Goal: Task Accomplishment & Management: Manage account settings

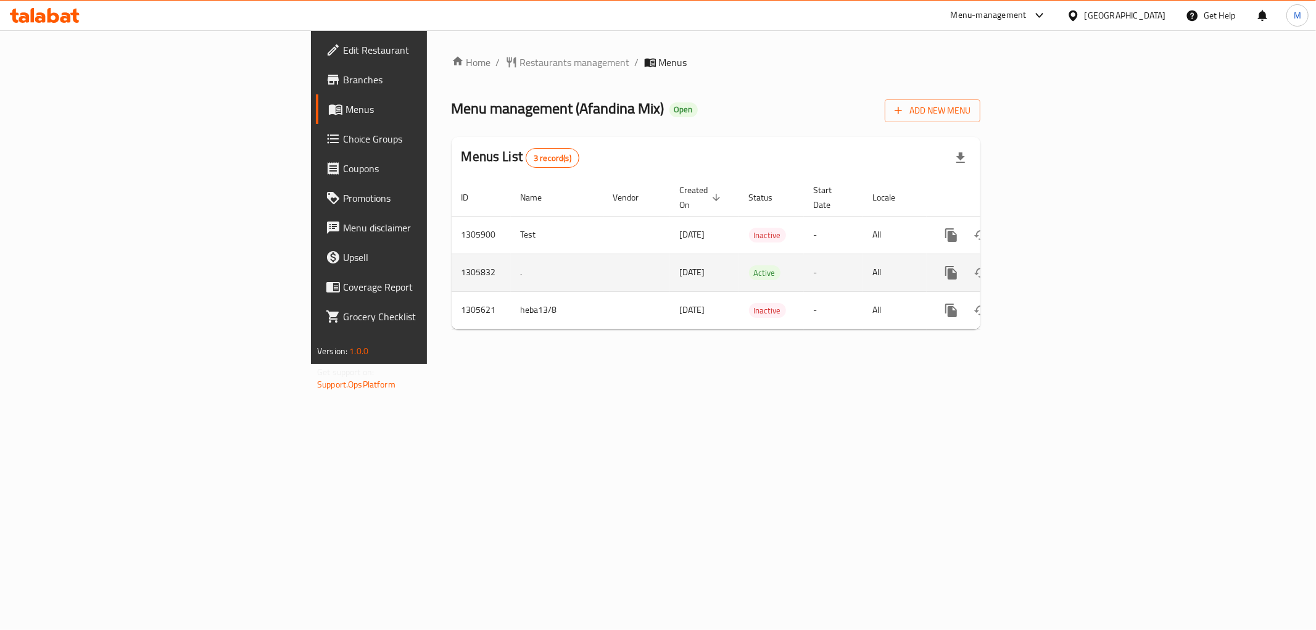
click at [1046, 267] on icon "enhanced table" at bounding box center [1040, 272] width 11 height 11
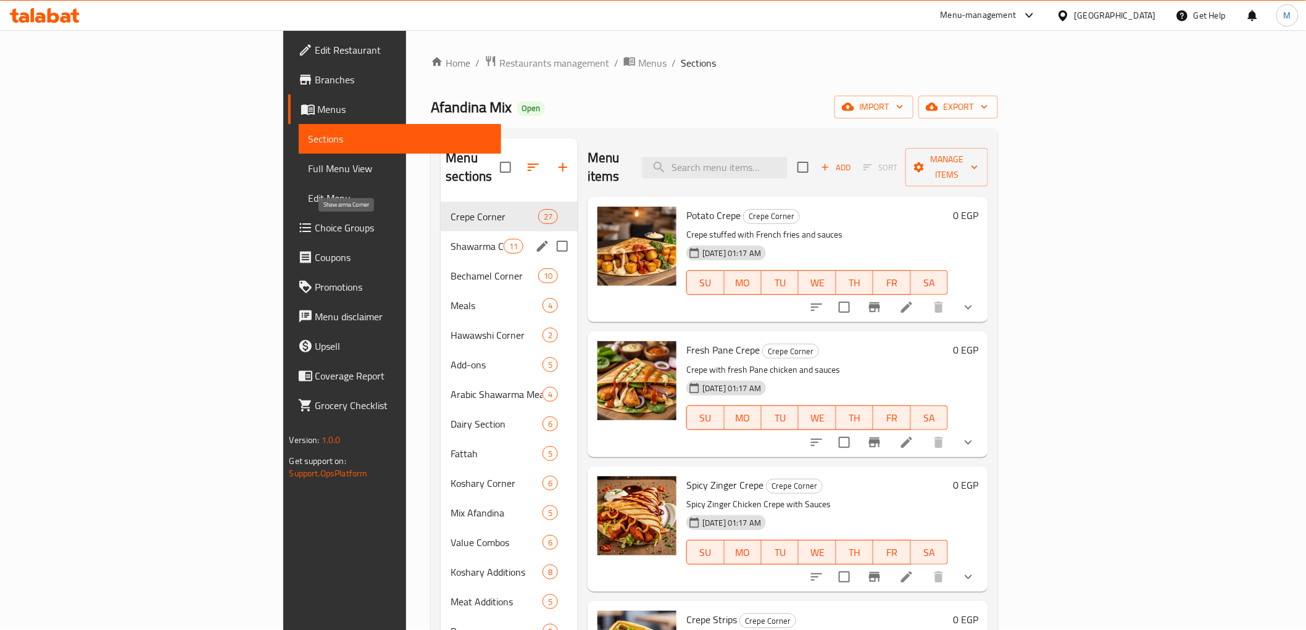
click at [450, 239] on span "Shawarma Corner" at bounding box center [476, 246] width 52 height 15
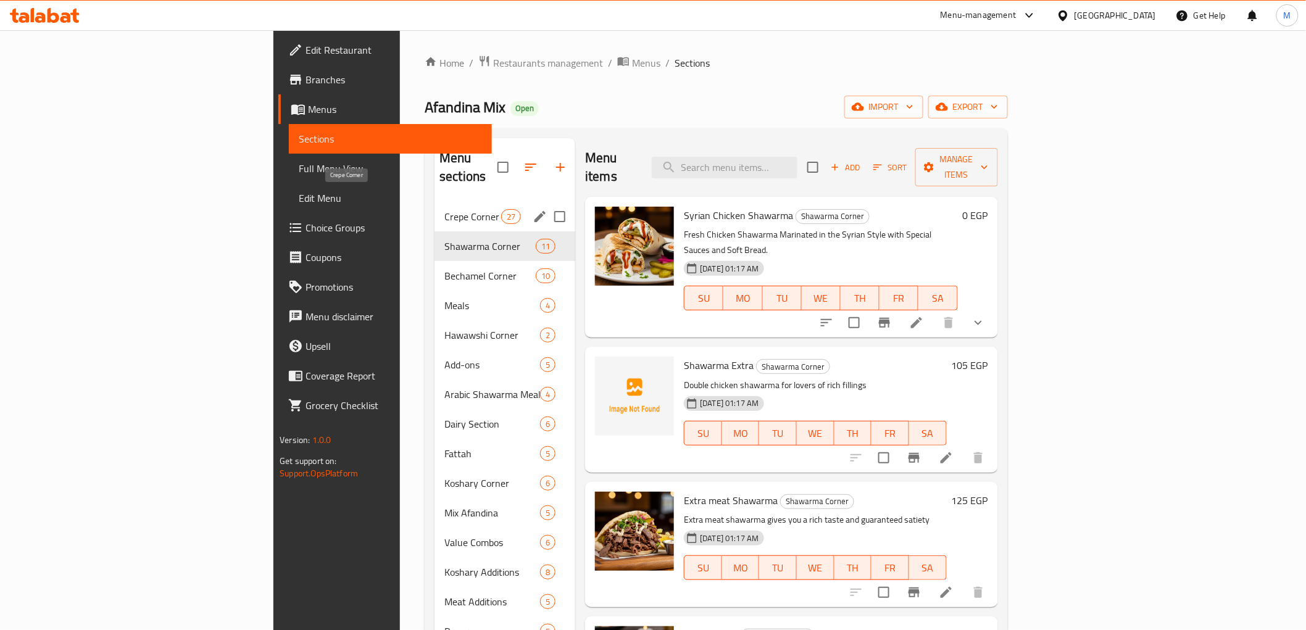
click at [444, 209] on span "Crepe Corner" at bounding box center [472, 216] width 57 height 15
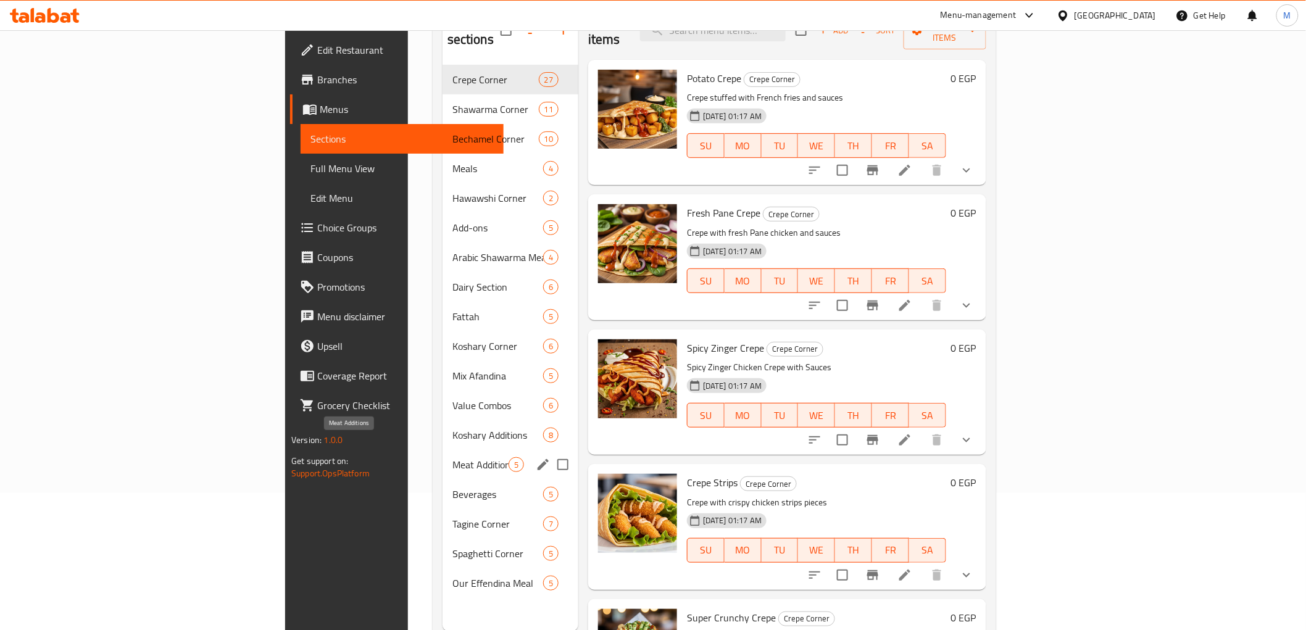
scroll to position [173, 0]
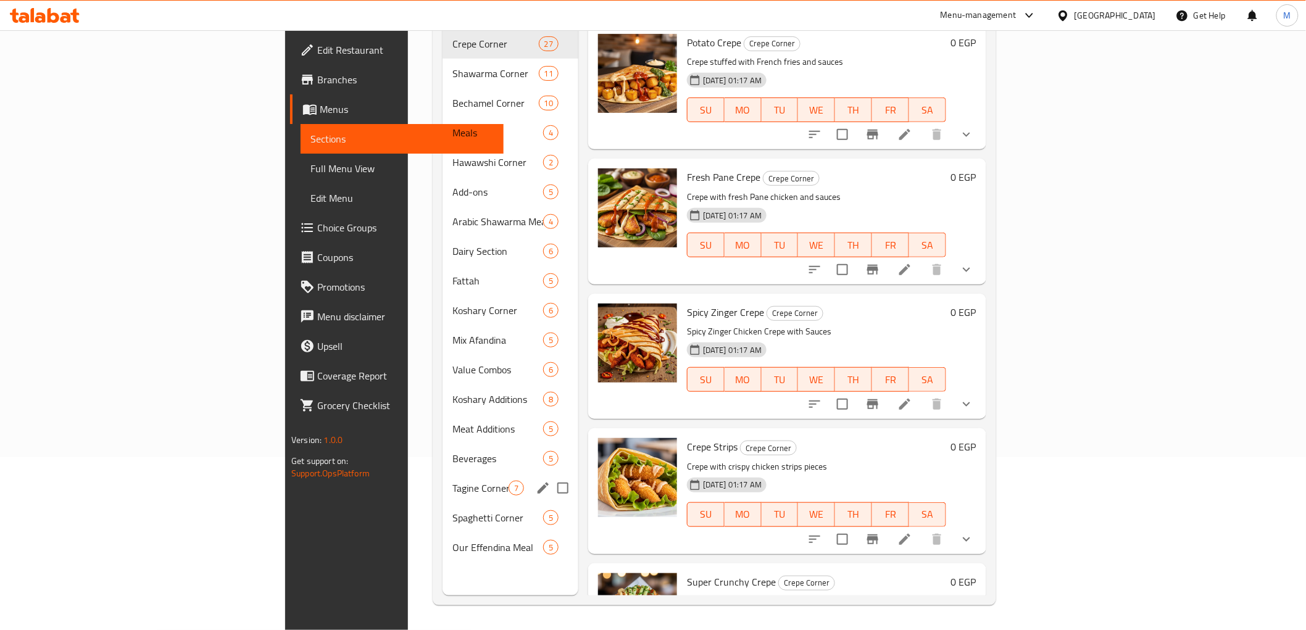
click at [442, 479] on div "Tagine Corner 7" at bounding box center [510, 488] width 136 height 30
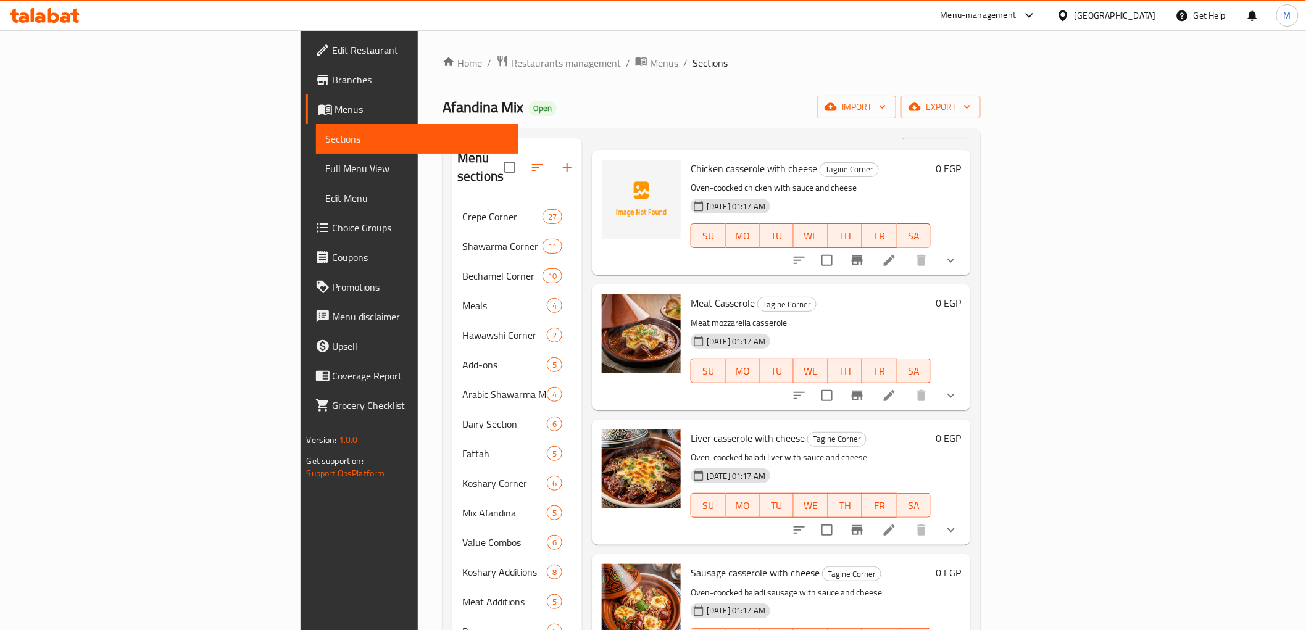
scroll to position [68, 0]
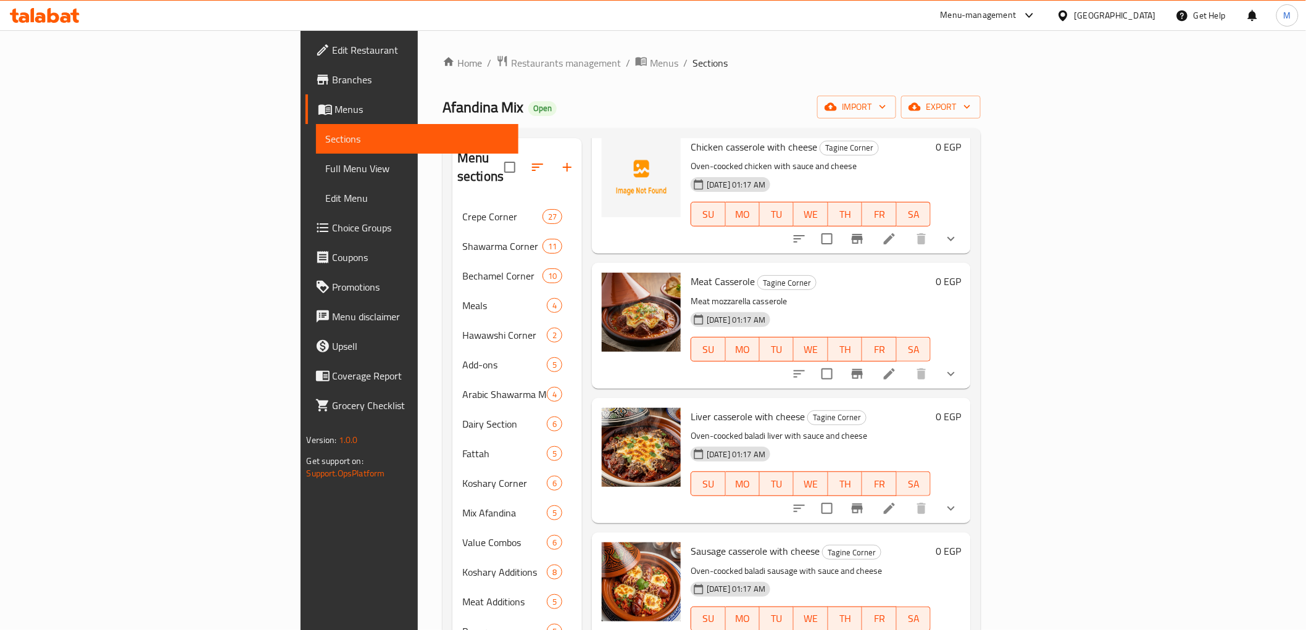
click at [897, 367] on icon at bounding box center [889, 374] width 15 height 15
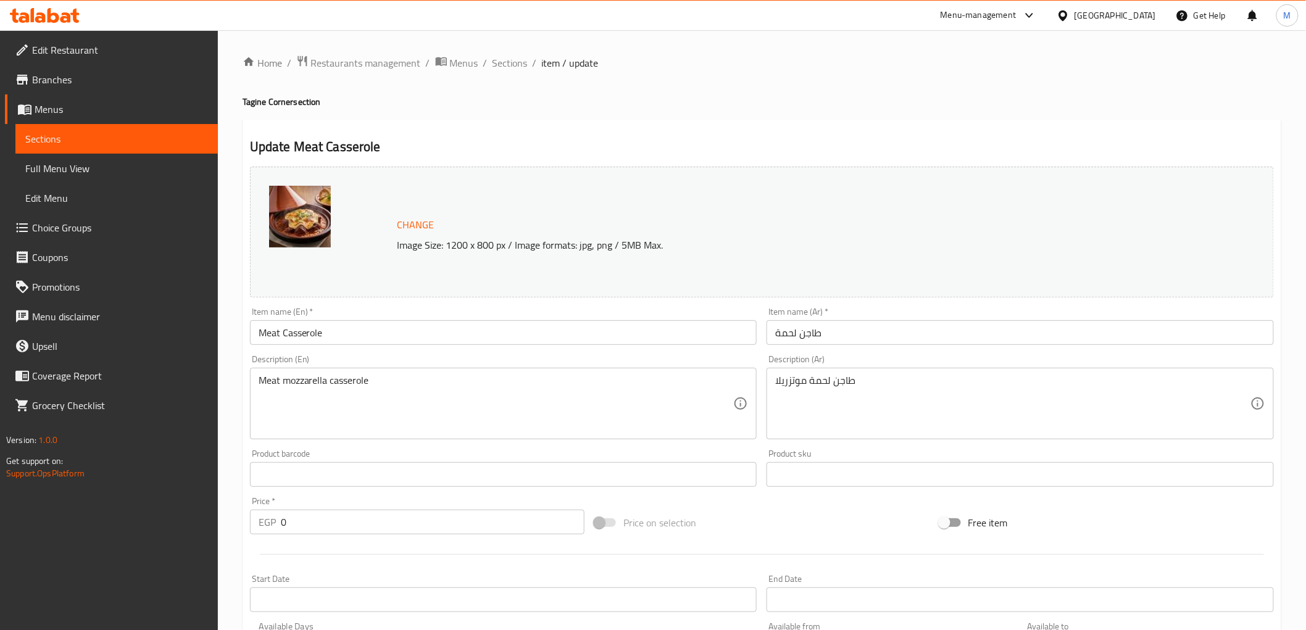
scroll to position [287, 0]
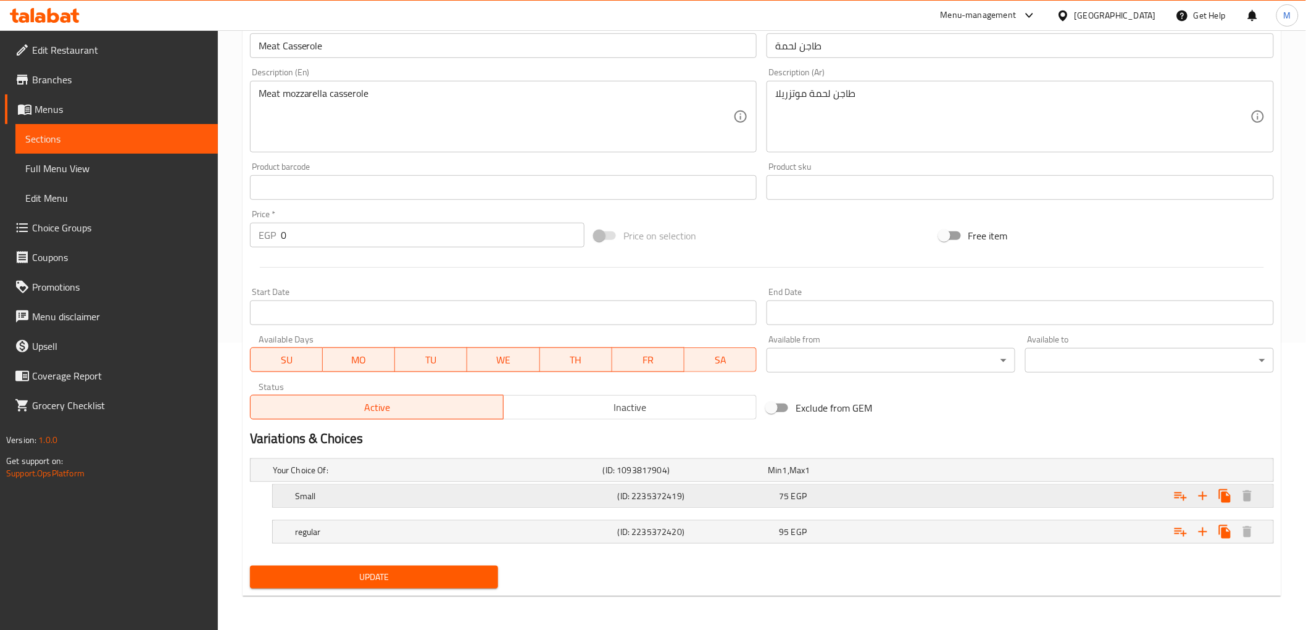
click at [457, 476] on h5 "Small" at bounding box center [435, 470] width 325 height 12
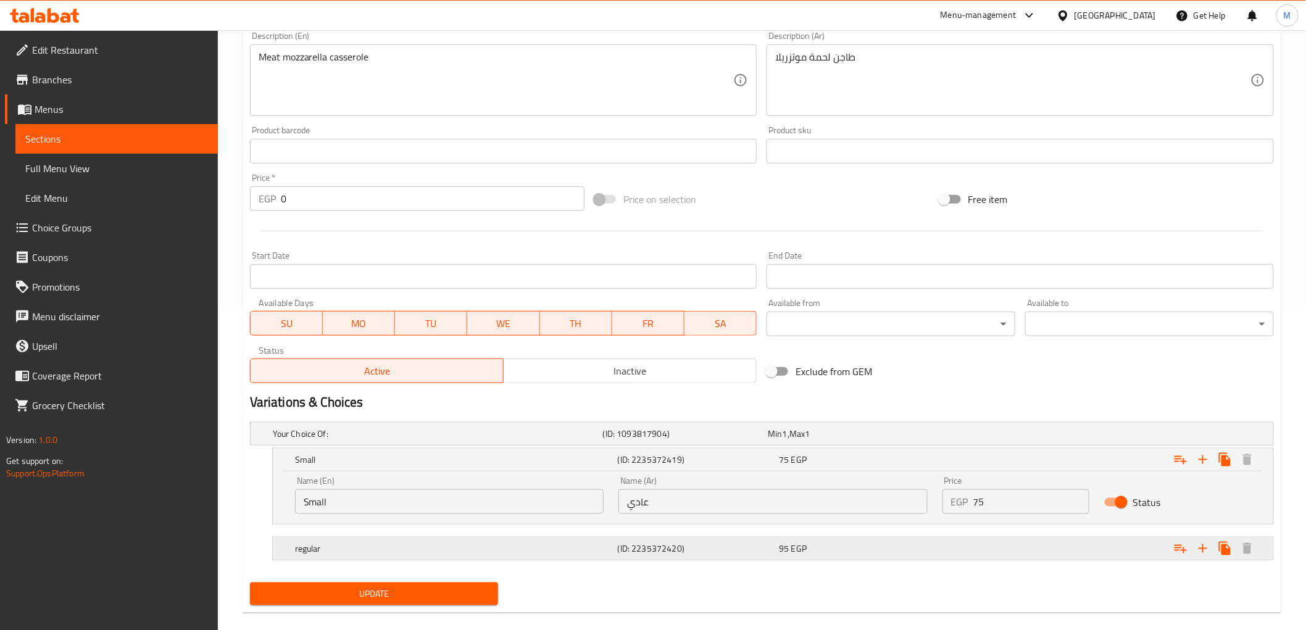
scroll to position [340, 0]
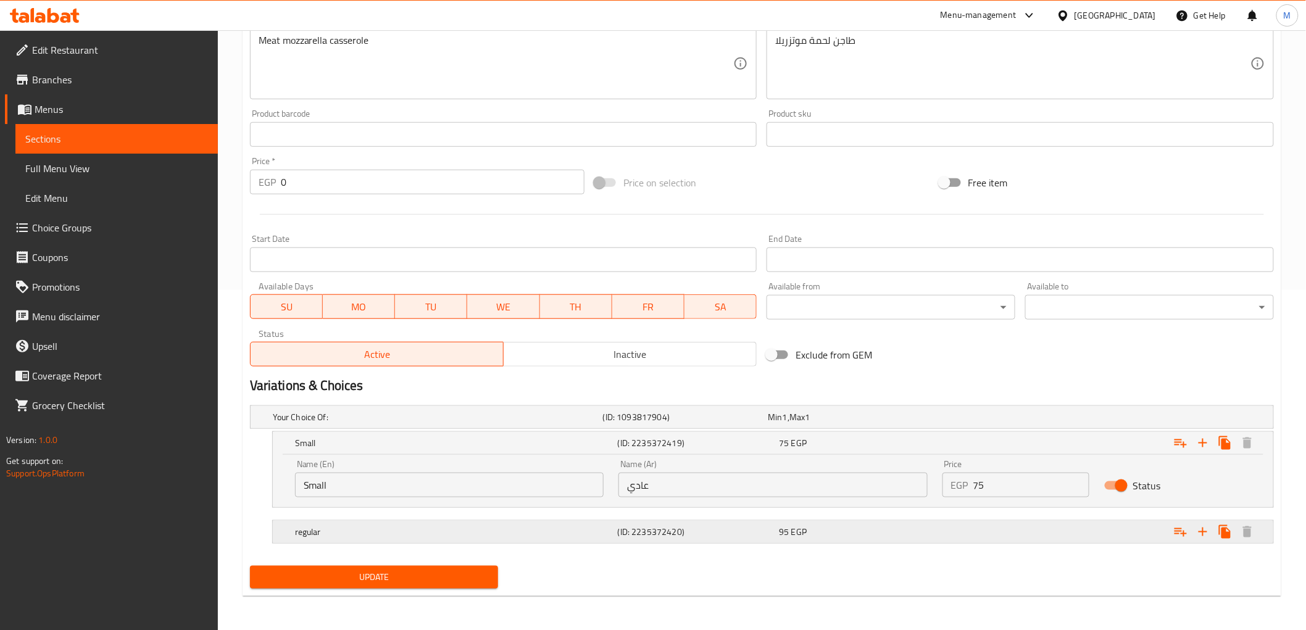
click at [473, 423] on h5 "regular" at bounding box center [435, 417] width 325 height 12
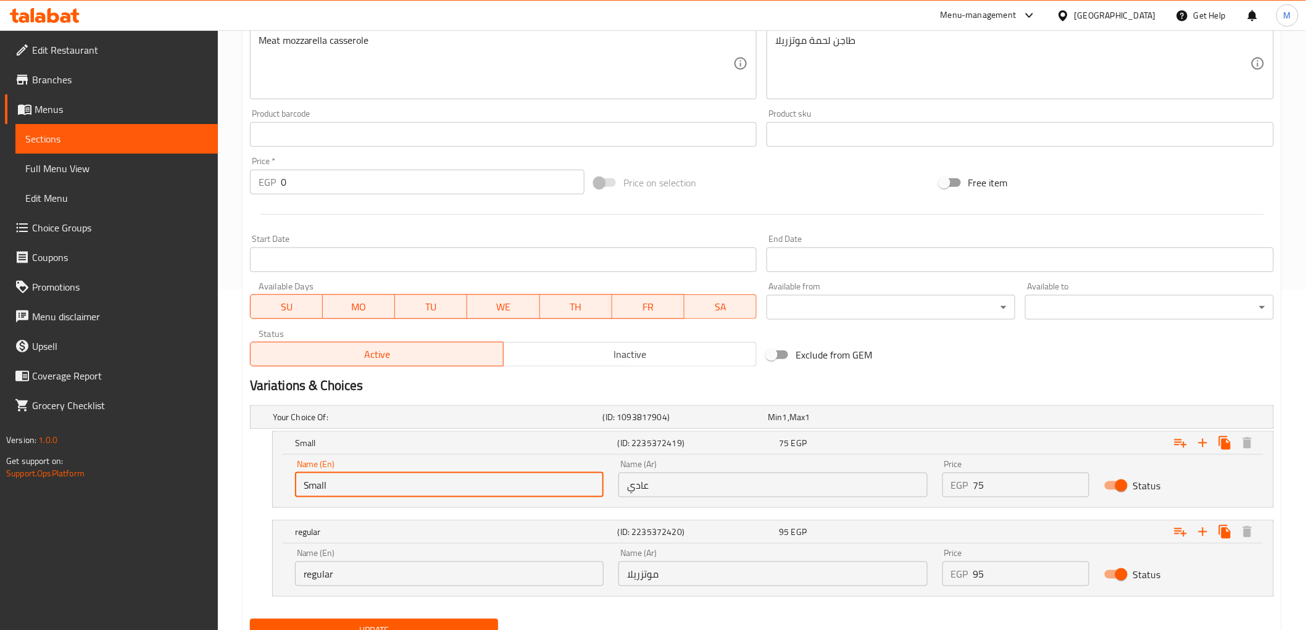
click at [451, 486] on input "Small" at bounding box center [449, 485] width 309 height 25
type input "Regular"
click at [416, 570] on input "regular" at bounding box center [449, 573] width 309 height 25
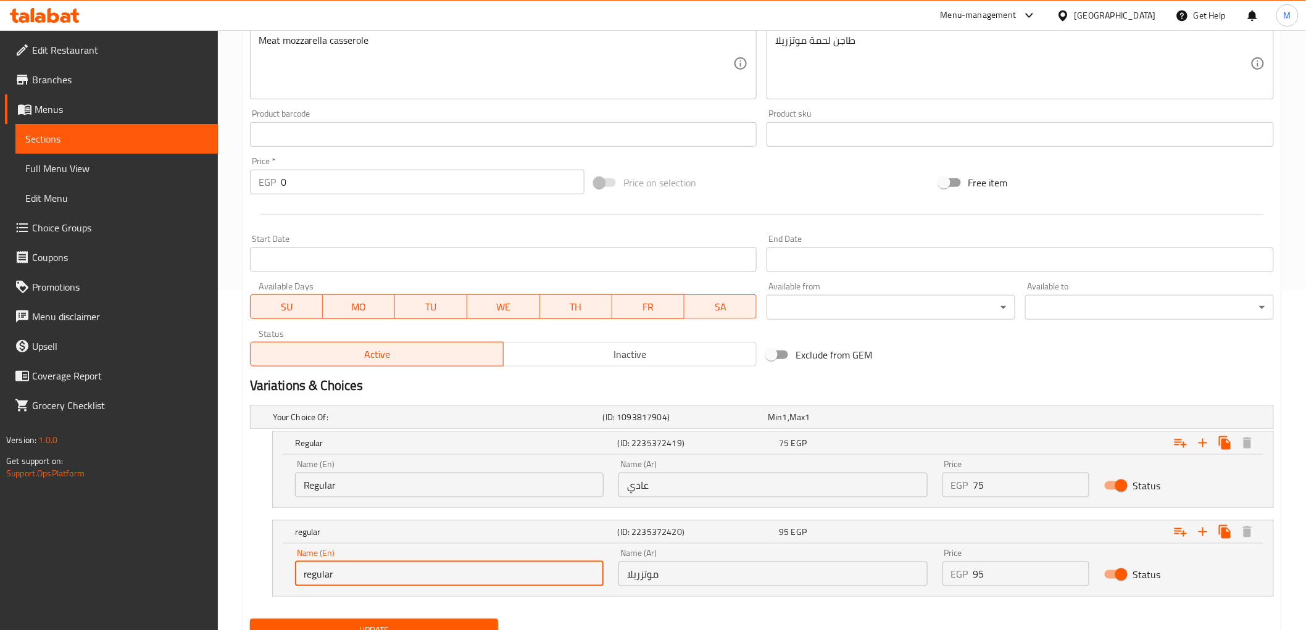
click at [416, 570] on input "regular" at bounding box center [449, 573] width 309 height 25
type input "Mozzarella"
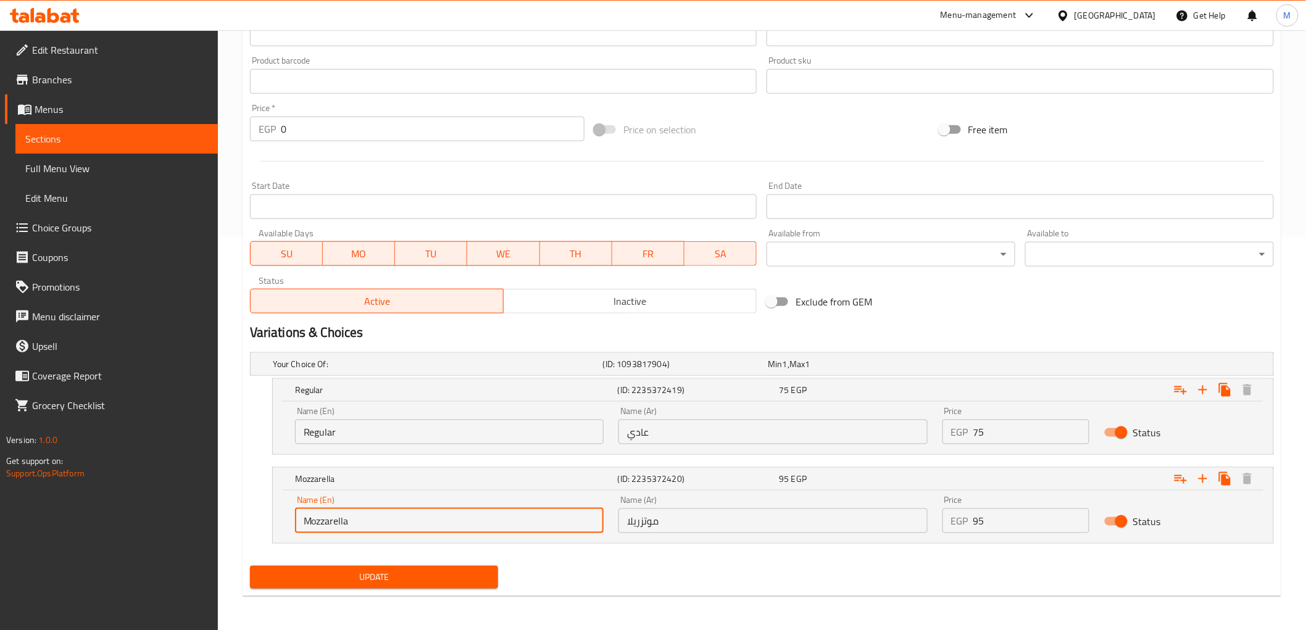
click at [414, 572] on span "Update" at bounding box center [374, 577] width 229 height 15
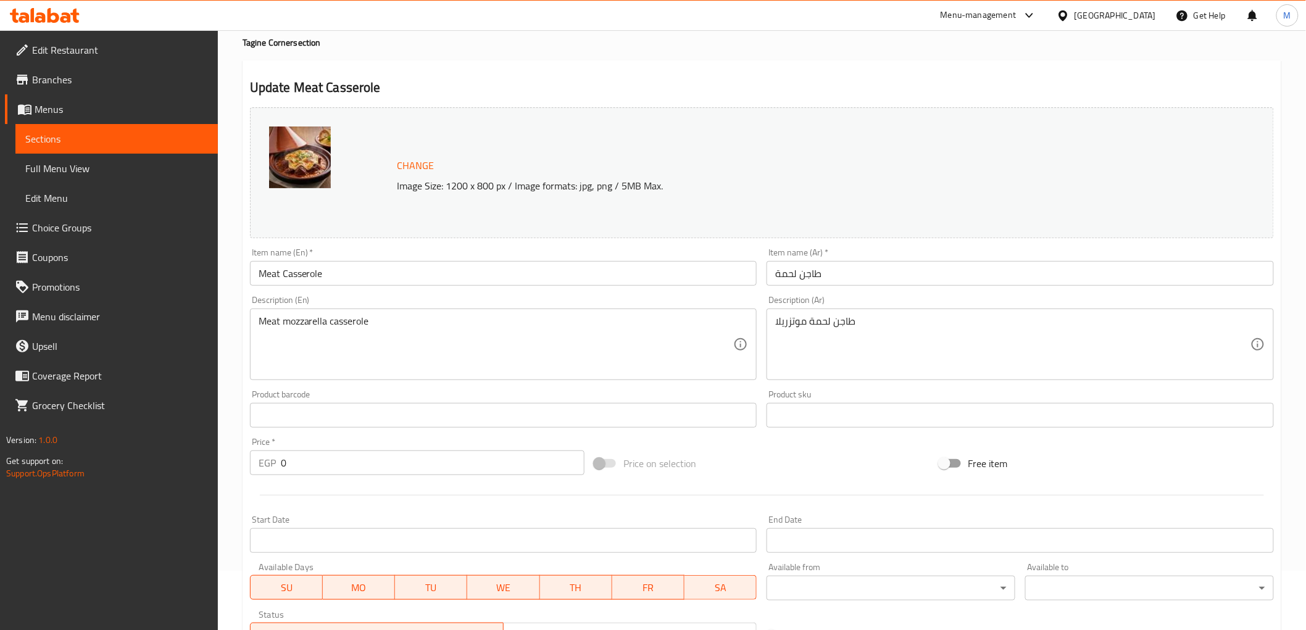
scroll to position [0, 0]
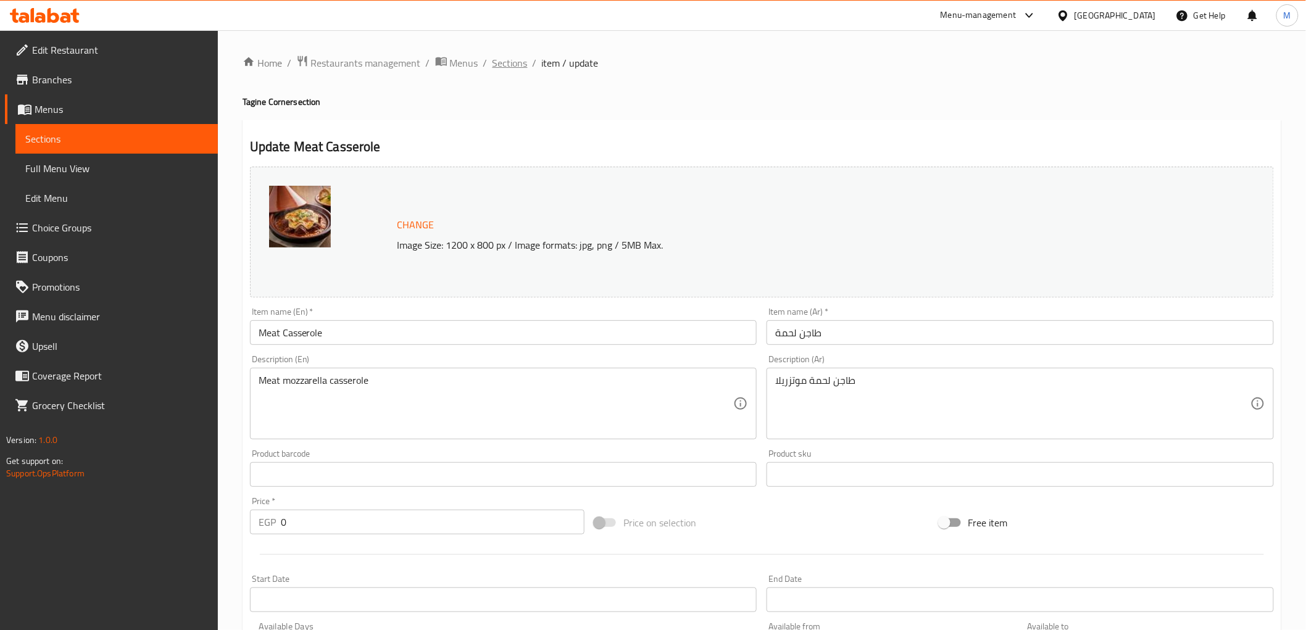
click at [508, 68] on span "Sections" at bounding box center [509, 63] width 35 height 15
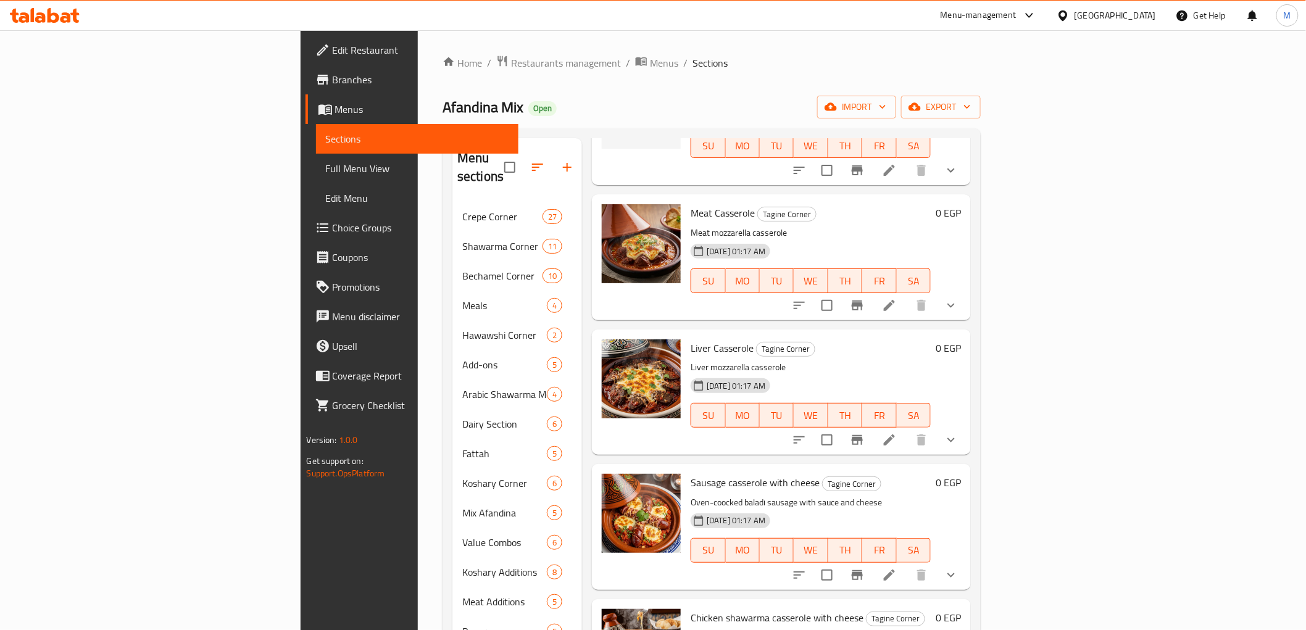
scroll to position [205, 0]
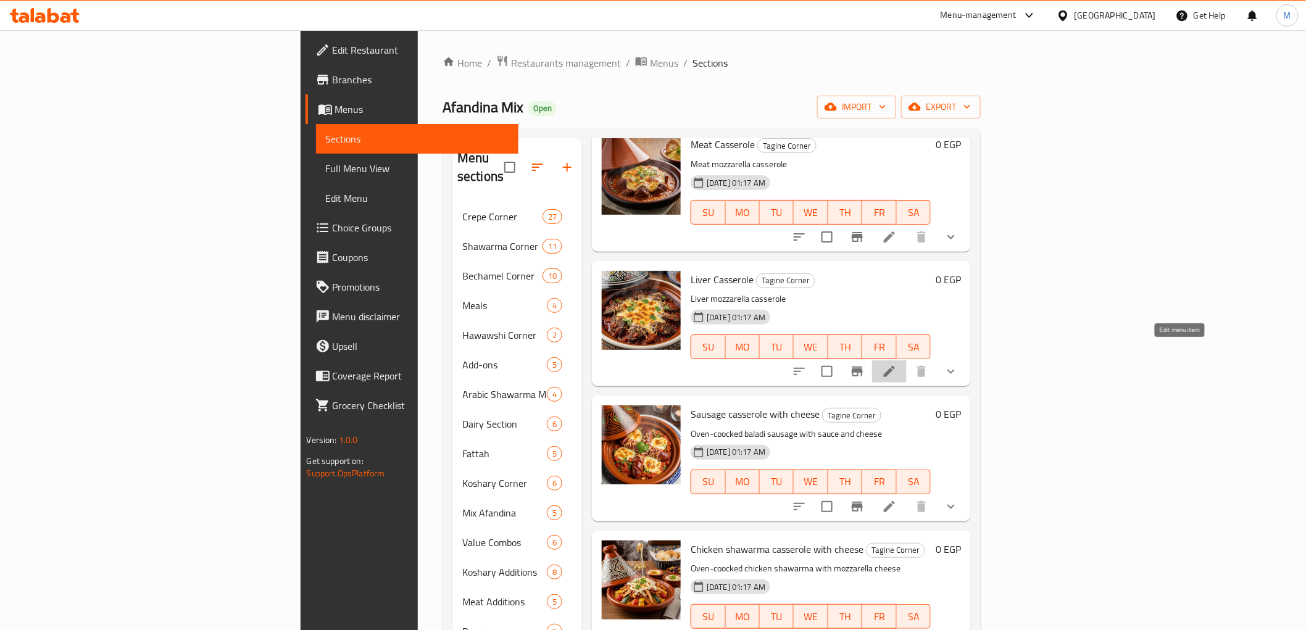
click at [897, 364] on icon at bounding box center [889, 371] width 15 height 15
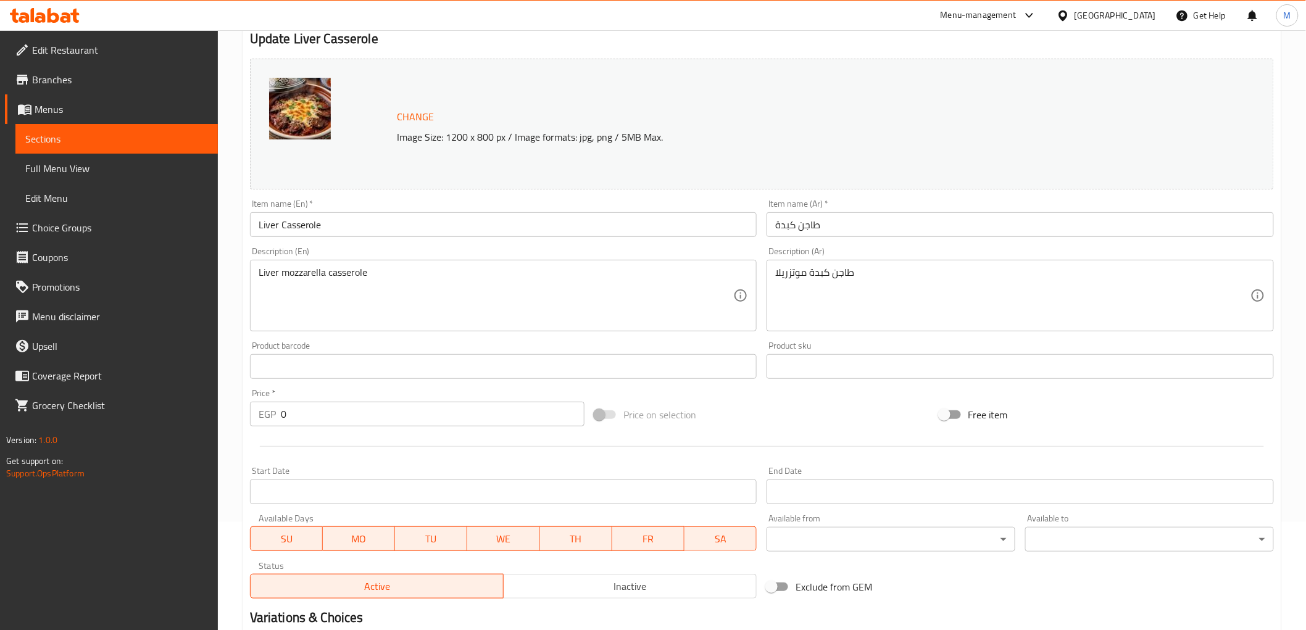
scroll to position [287, 0]
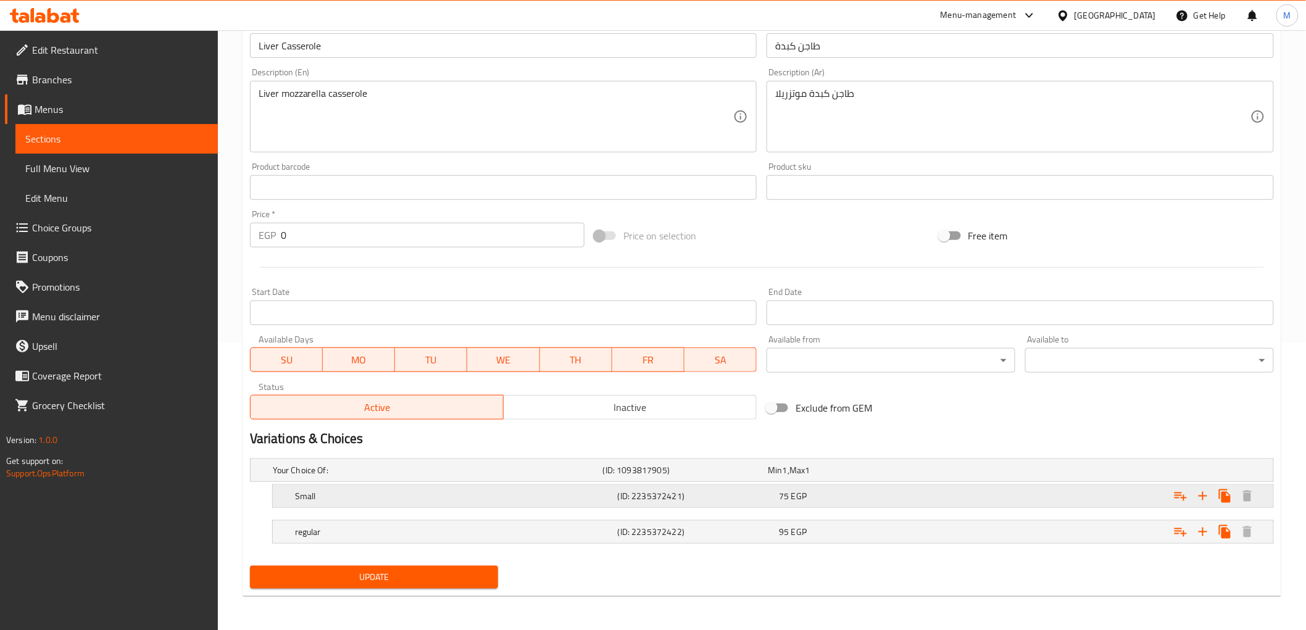
click at [386, 476] on h5 "Small" at bounding box center [435, 470] width 325 height 12
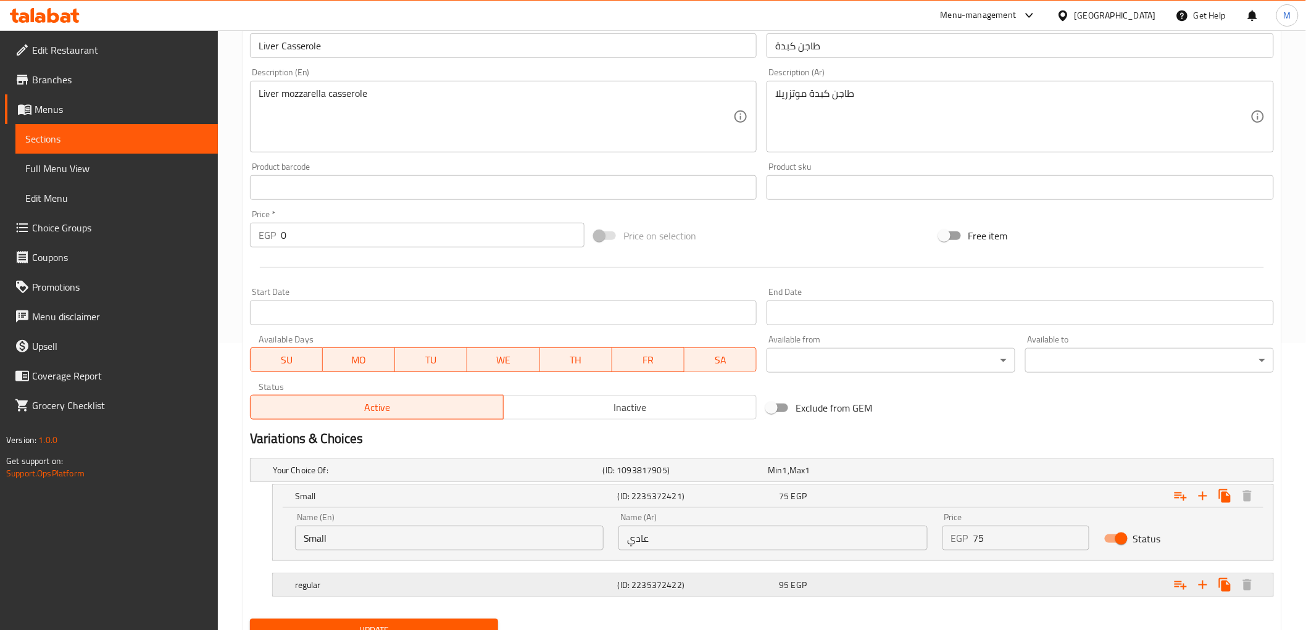
click at [400, 476] on h5 "regular" at bounding box center [435, 470] width 325 height 12
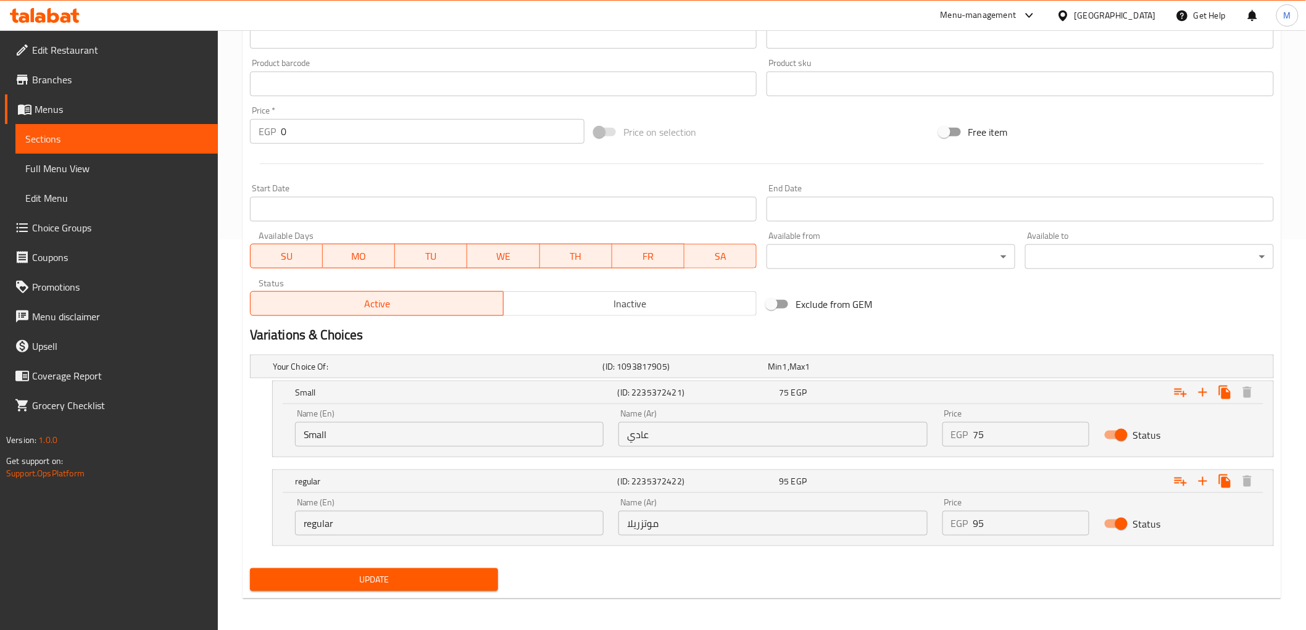
scroll to position [393, 0]
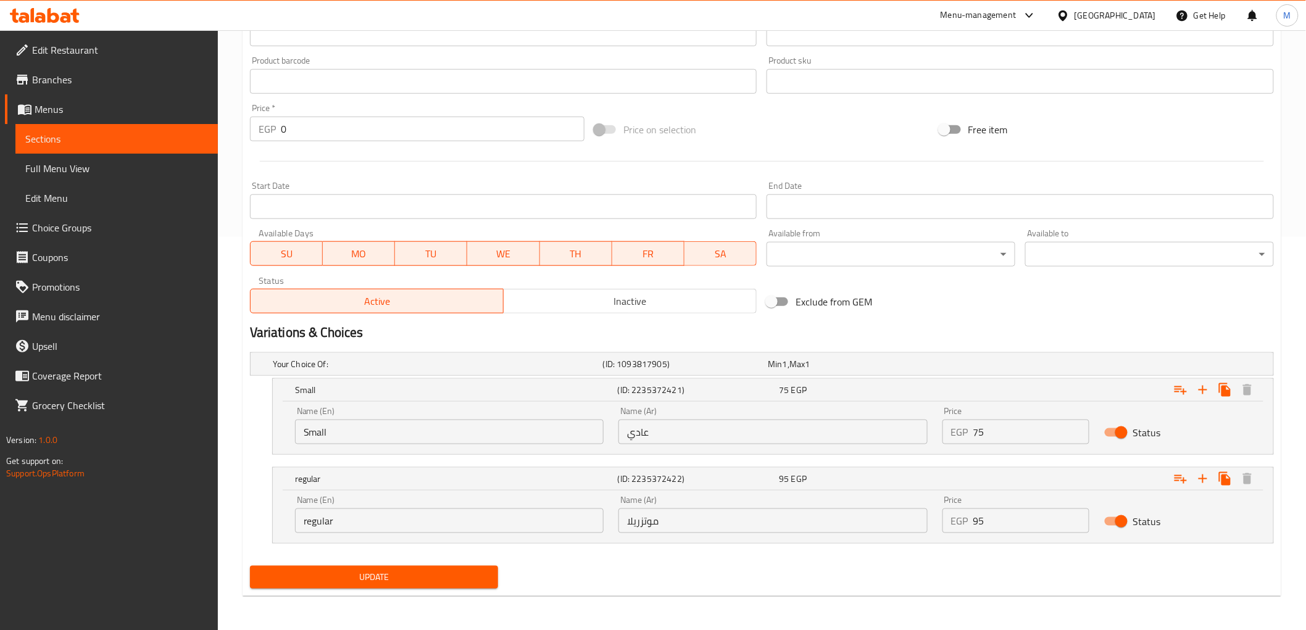
click at [390, 442] on input "Small" at bounding box center [449, 432] width 309 height 25
click at [386, 436] on input "Small" at bounding box center [449, 432] width 309 height 25
type input "Regular"
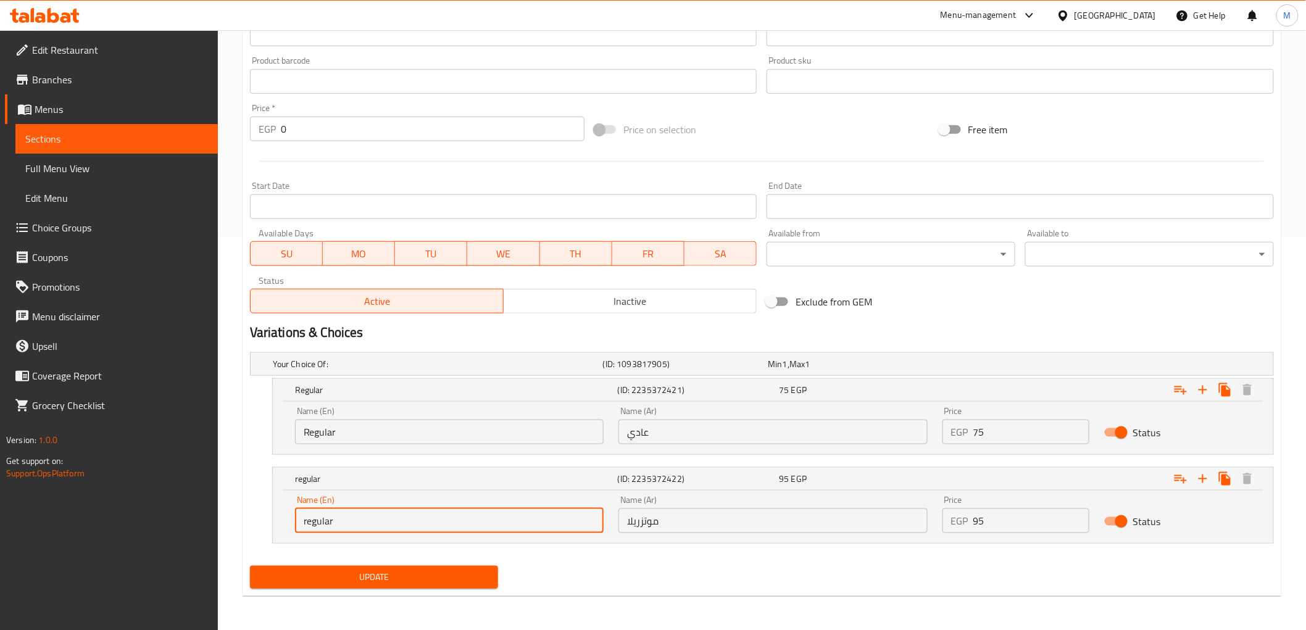
click at [386, 524] on input "regular" at bounding box center [449, 520] width 309 height 25
type input "Mozzarella"
click at [412, 590] on div "Update" at bounding box center [374, 577] width 259 height 33
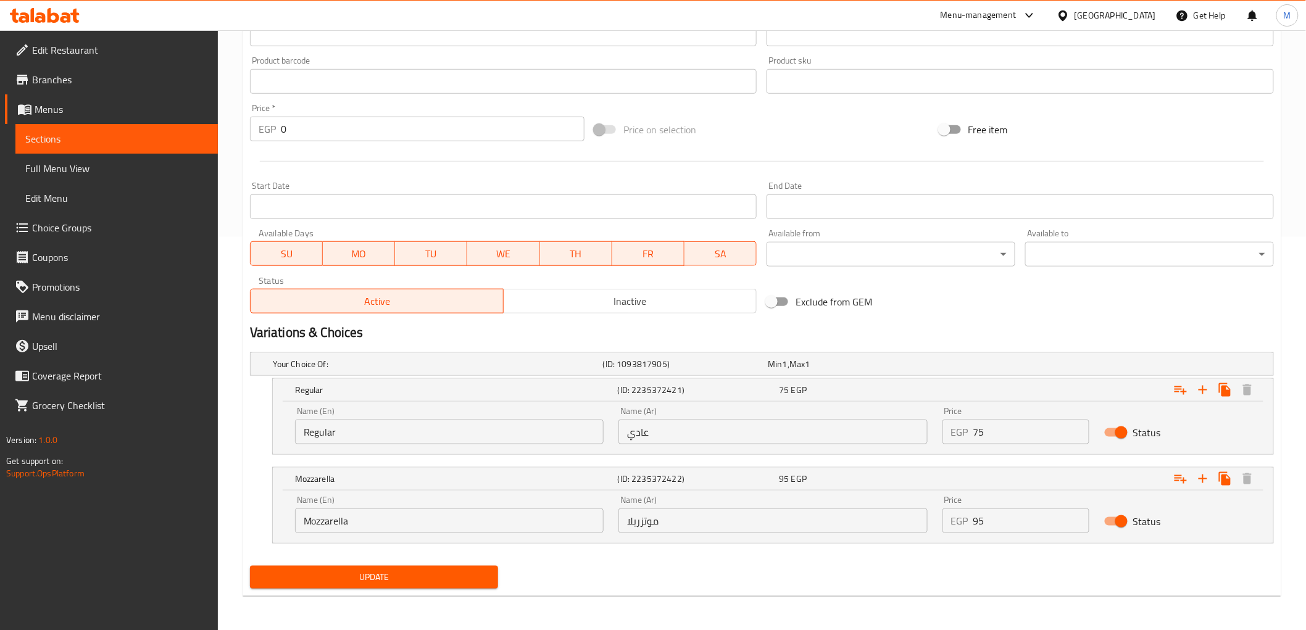
click at [415, 582] on span "Update" at bounding box center [374, 577] width 229 height 15
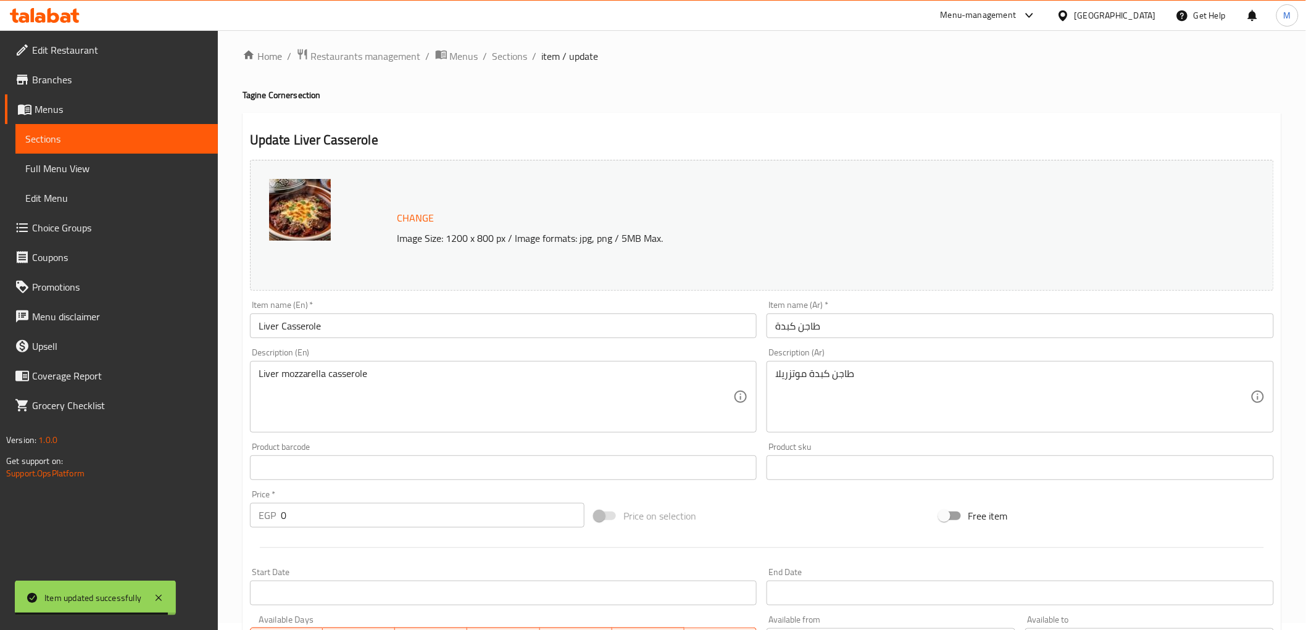
scroll to position [0, 0]
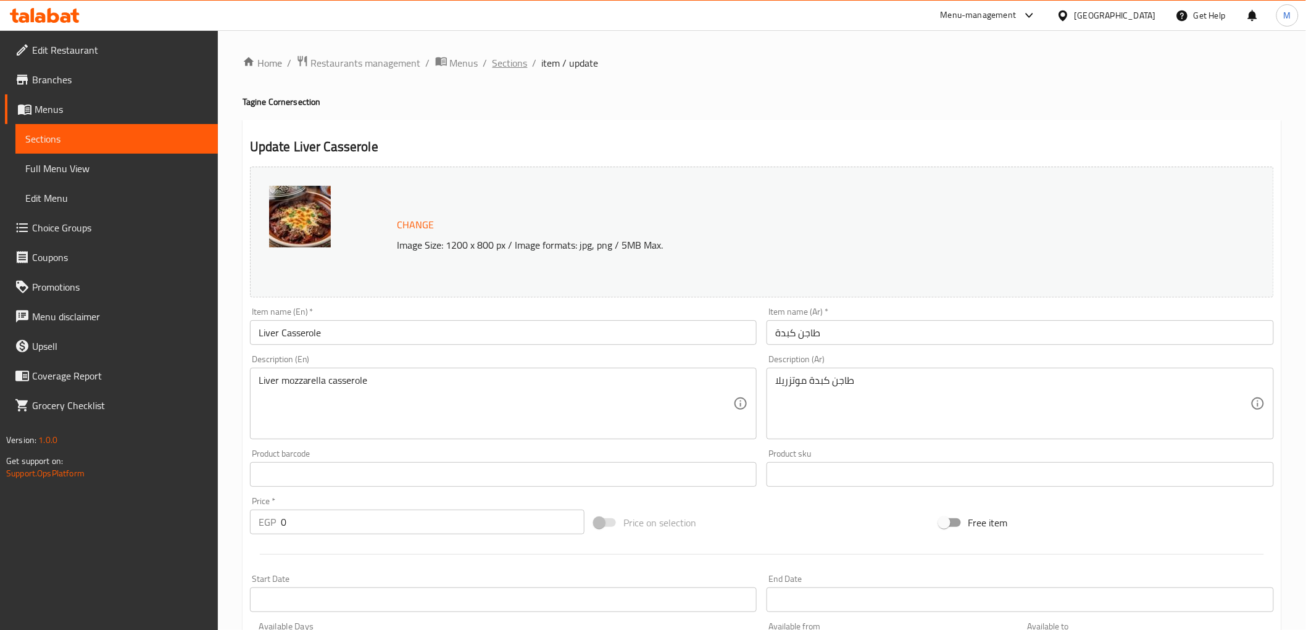
click at [512, 59] on span "Sections" at bounding box center [509, 63] width 35 height 15
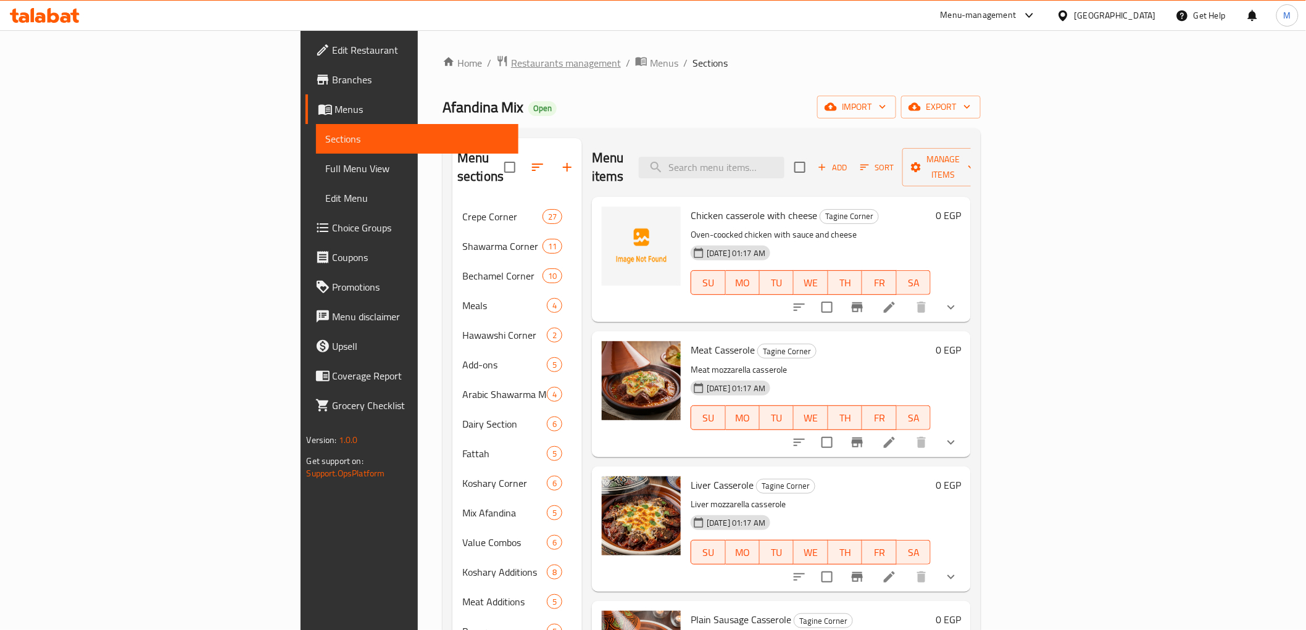
click at [511, 57] on span "Restaurants management" at bounding box center [566, 63] width 110 height 15
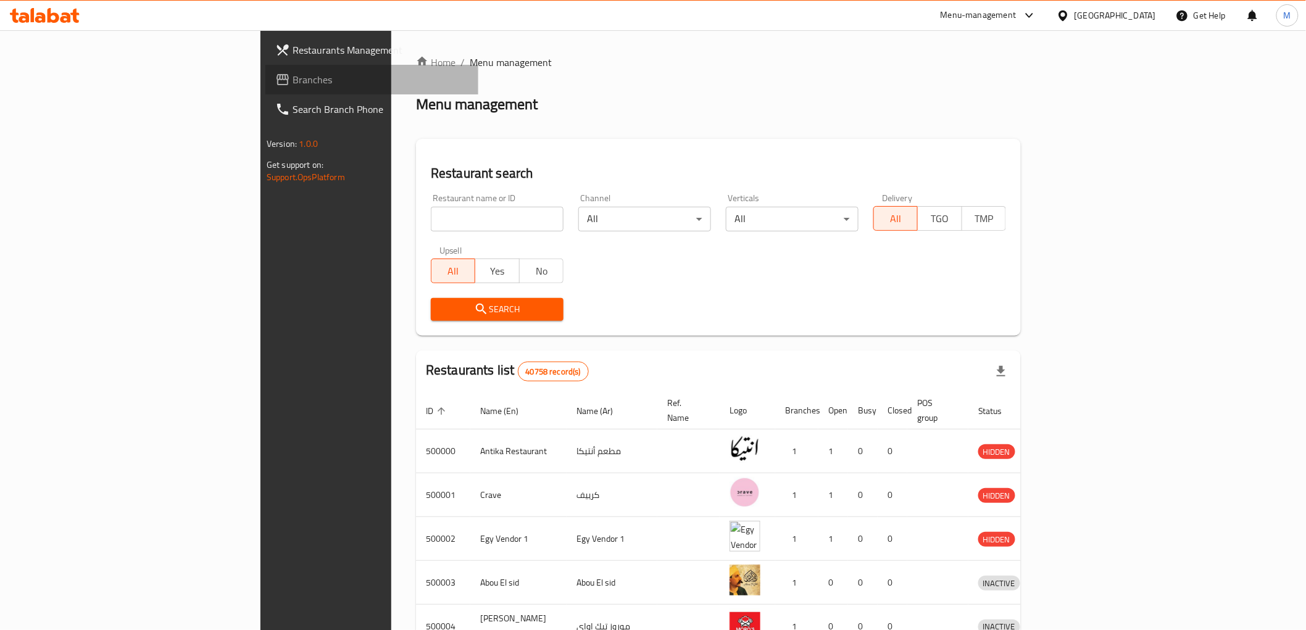
click at [292, 86] on span "Branches" at bounding box center [380, 79] width 176 height 15
